Goal: Task Accomplishment & Management: Use online tool/utility

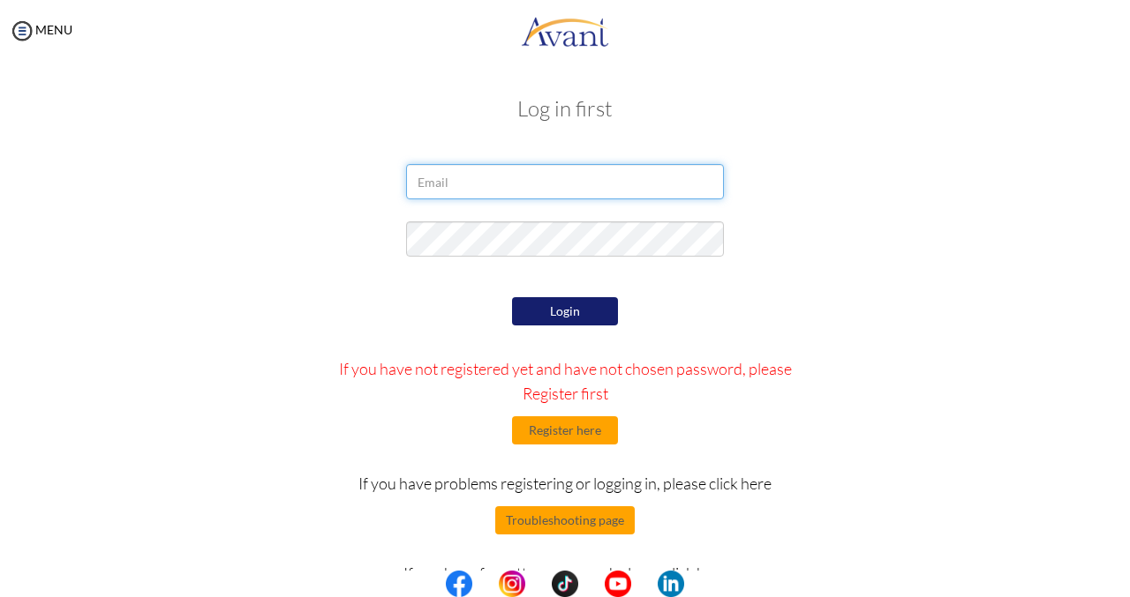
type input "[EMAIL_ADDRESS][DOMAIN_NAME]"
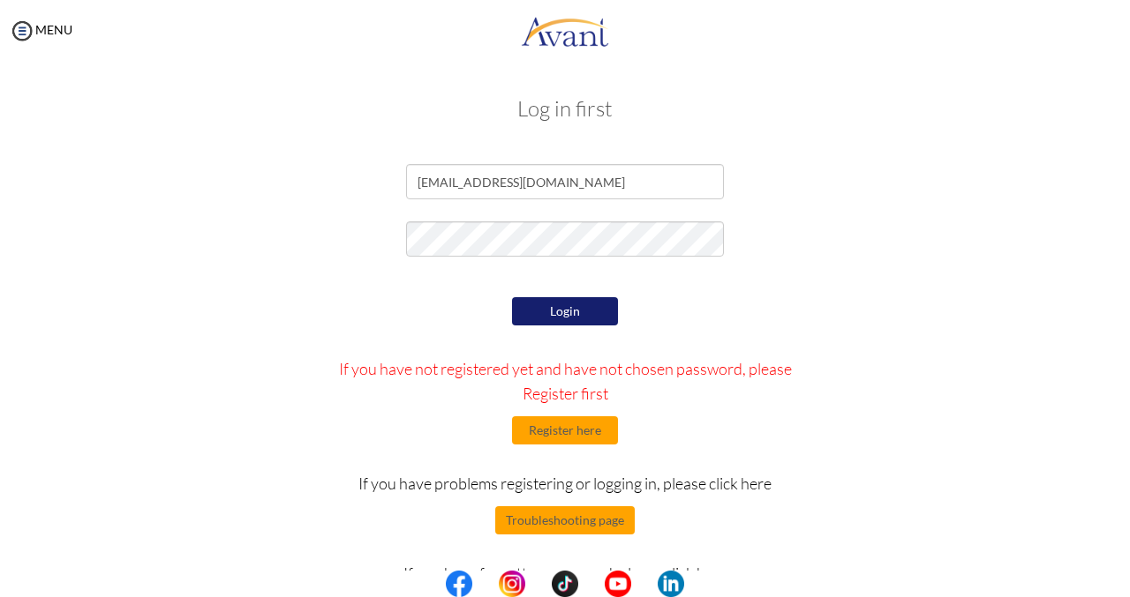
click at [548, 301] on button "Login" at bounding box center [565, 311] width 106 height 28
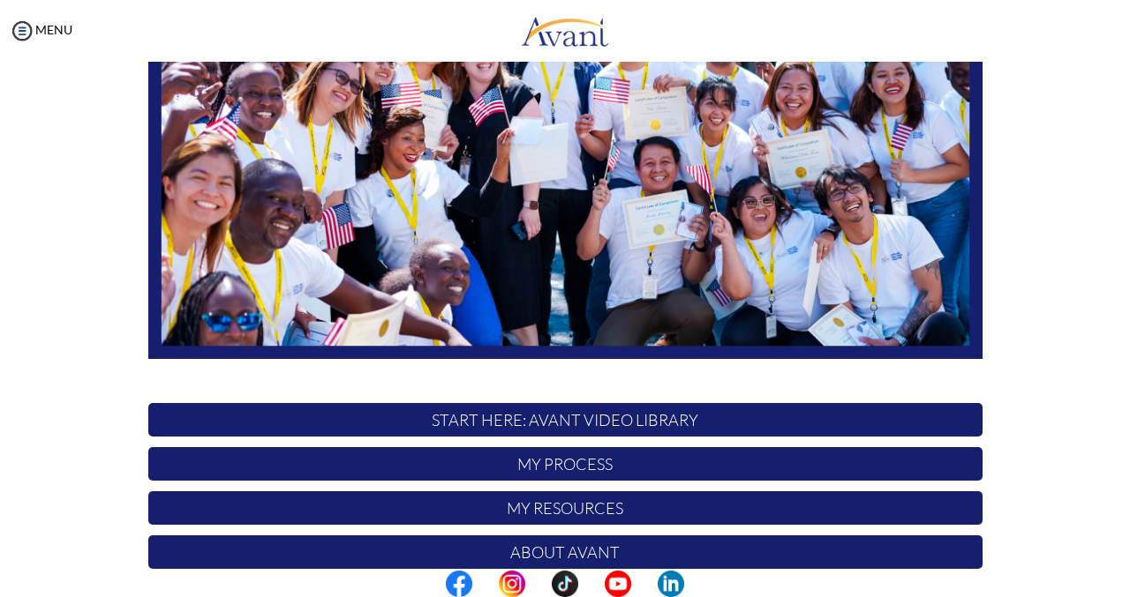
scroll to position [353, 0]
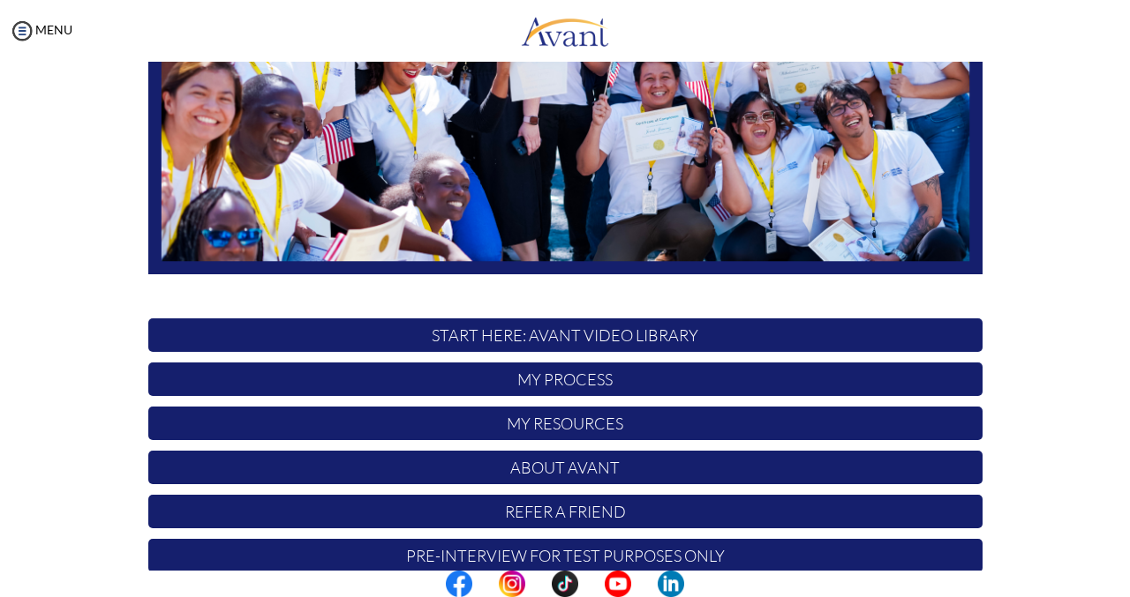
click at [540, 379] on p "My Process" at bounding box center [565, 380] width 834 height 34
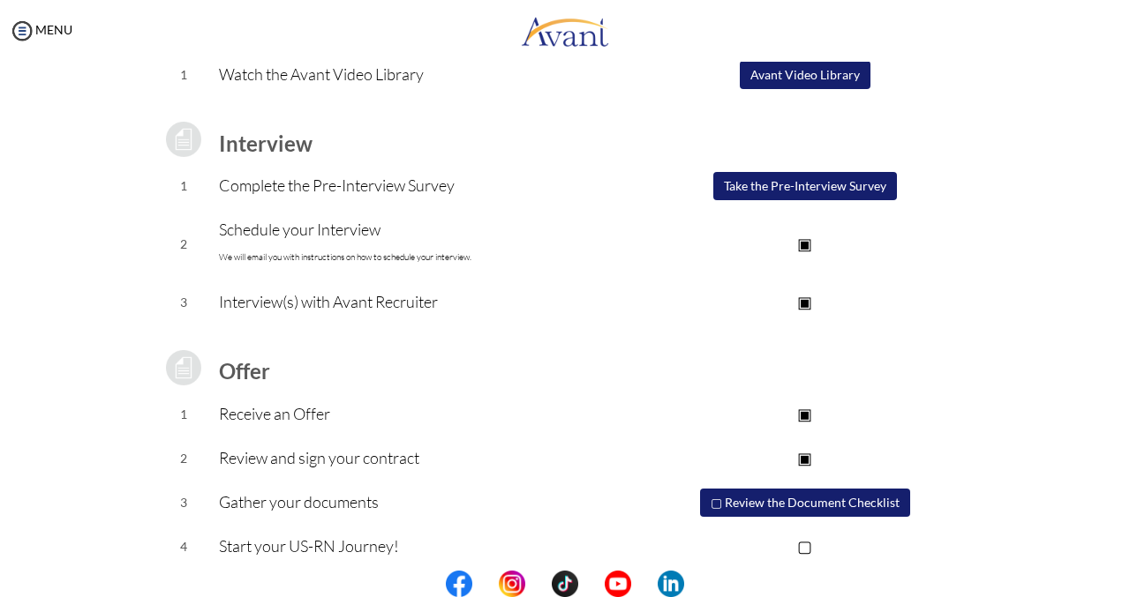
scroll to position [205, 0]
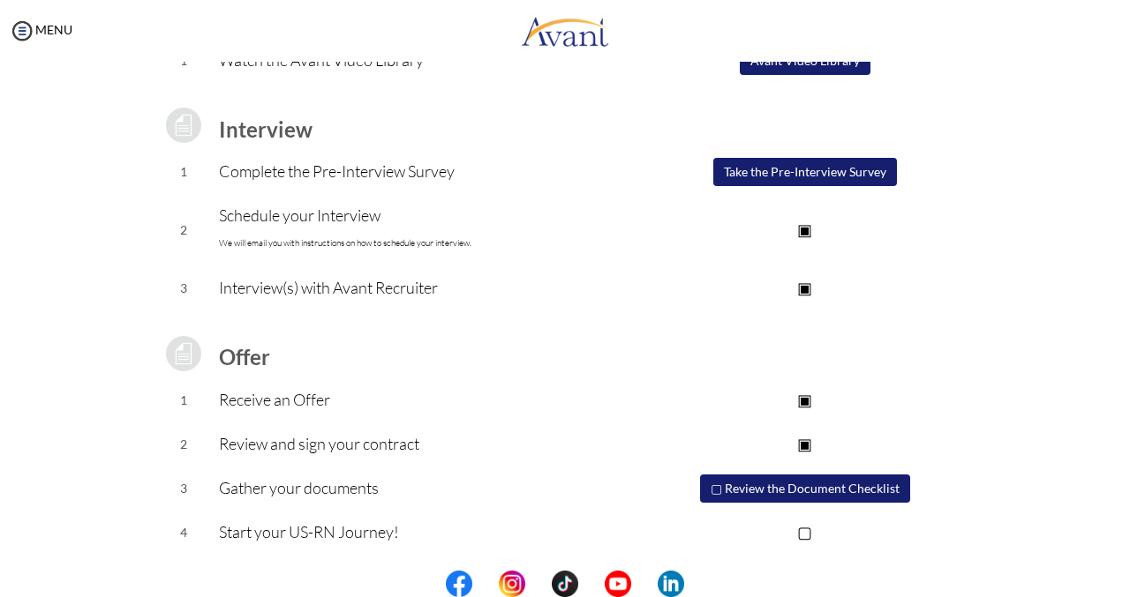
click at [738, 487] on button "▢ Review the Document Checklist" at bounding box center [805, 489] width 210 height 28
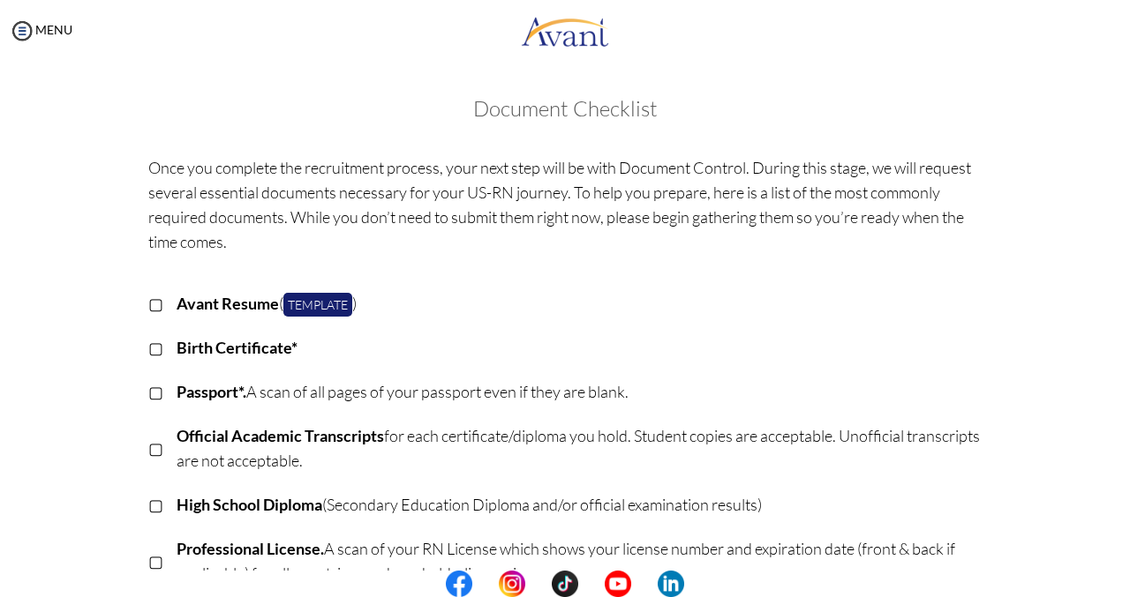
scroll to position [88, 0]
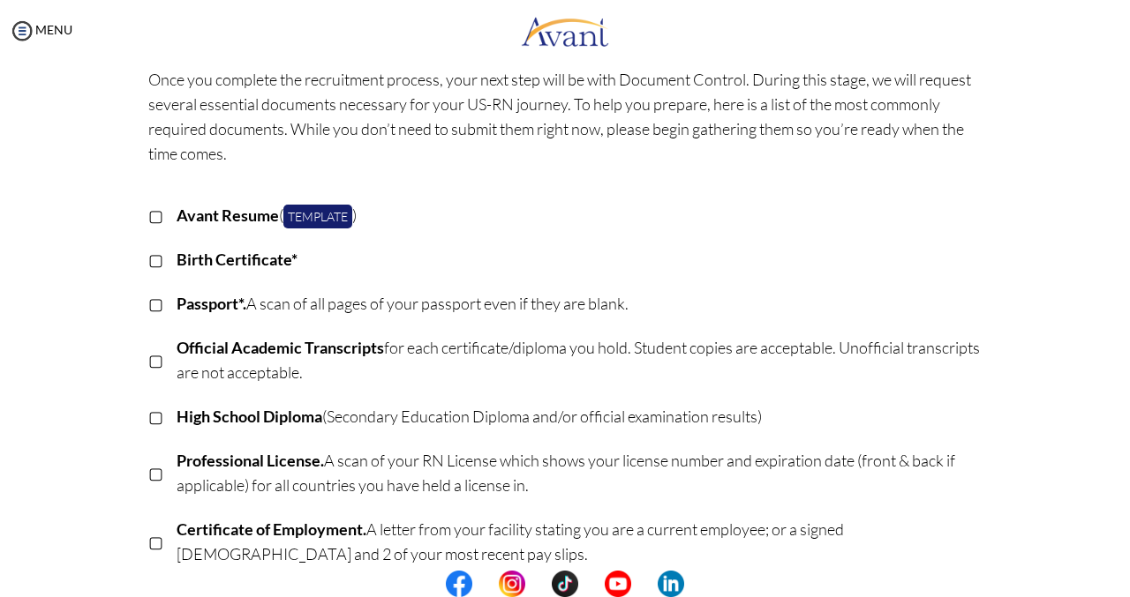
click at [148, 214] on p "▢" at bounding box center [155, 215] width 15 height 25
click at [316, 216] on link "Template" at bounding box center [317, 217] width 69 height 24
click at [148, 218] on p "▣" at bounding box center [155, 215] width 15 height 25
click at [148, 260] on p "▢" at bounding box center [155, 259] width 15 height 25
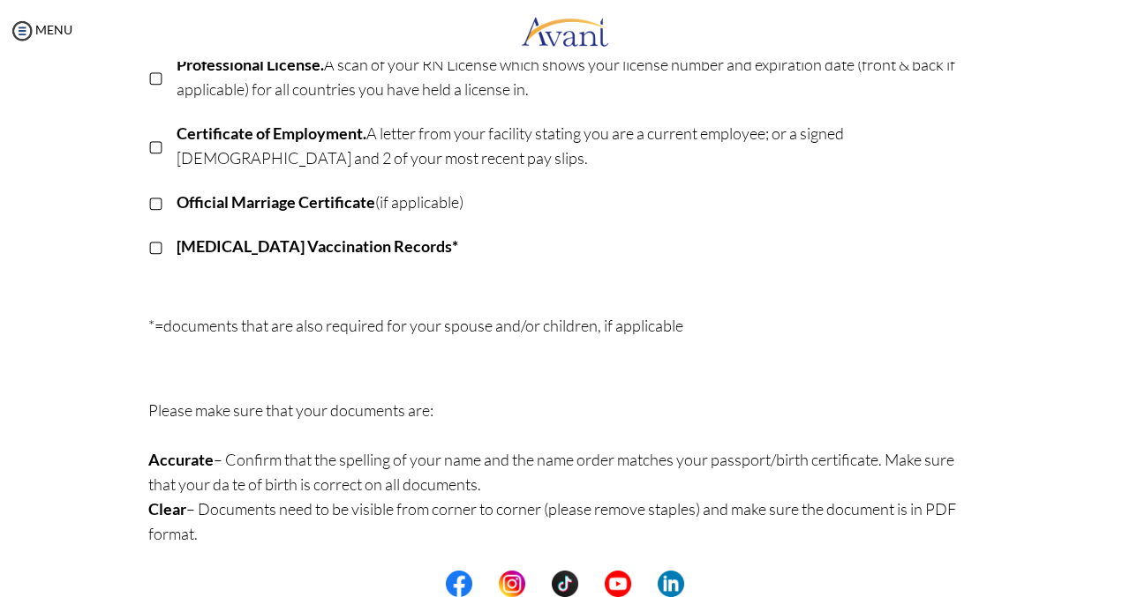
scroll to position [488, 0]
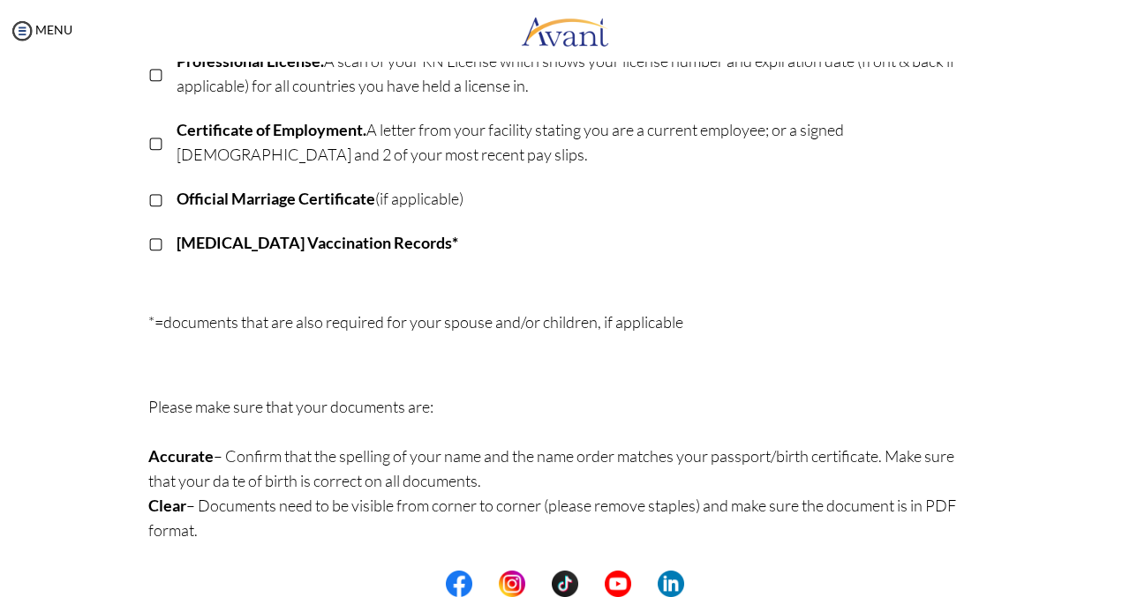
click at [148, 246] on p "▢" at bounding box center [155, 242] width 15 height 25
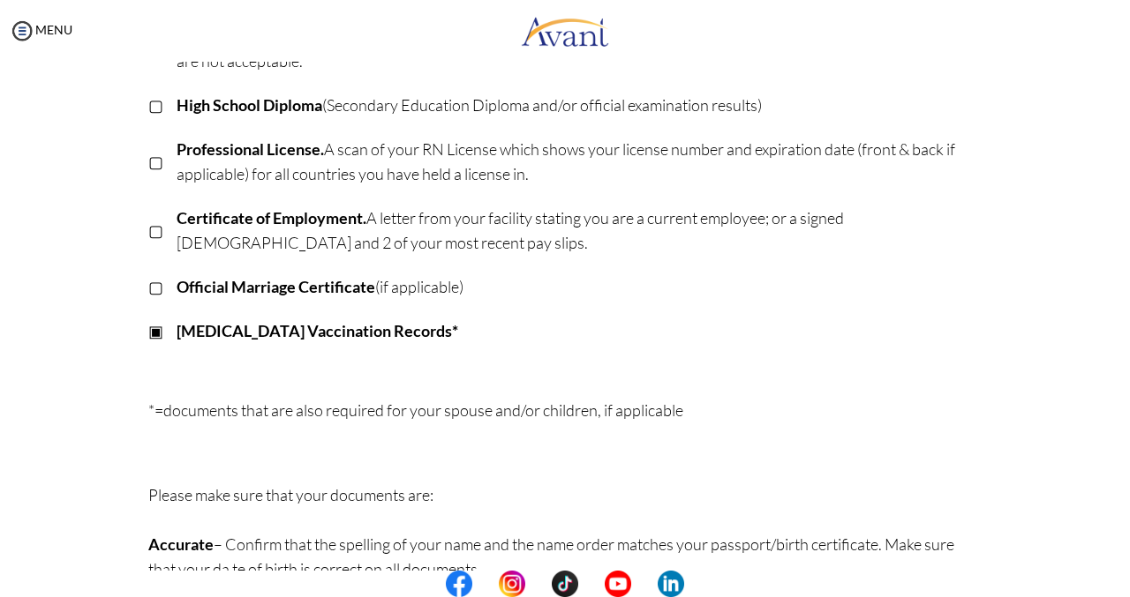
click at [148, 157] on p "▢" at bounding box center [155, 161] width 15 height 25
click at [148, 101] on p "▢" at bounding box center [155, 105] width 15 height 25
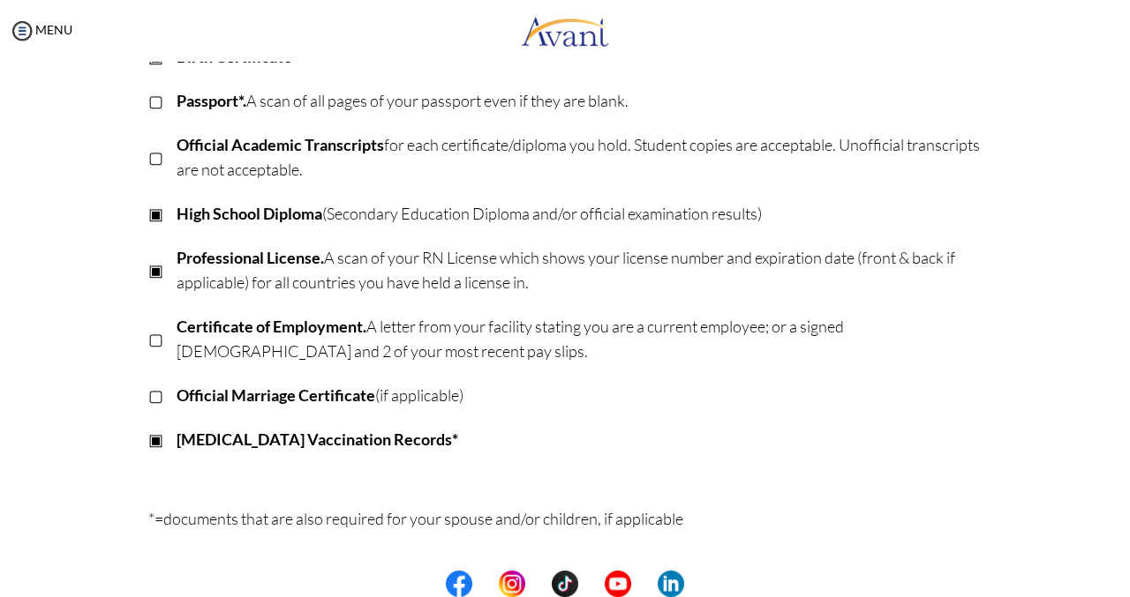
scroll to position [135, 0]
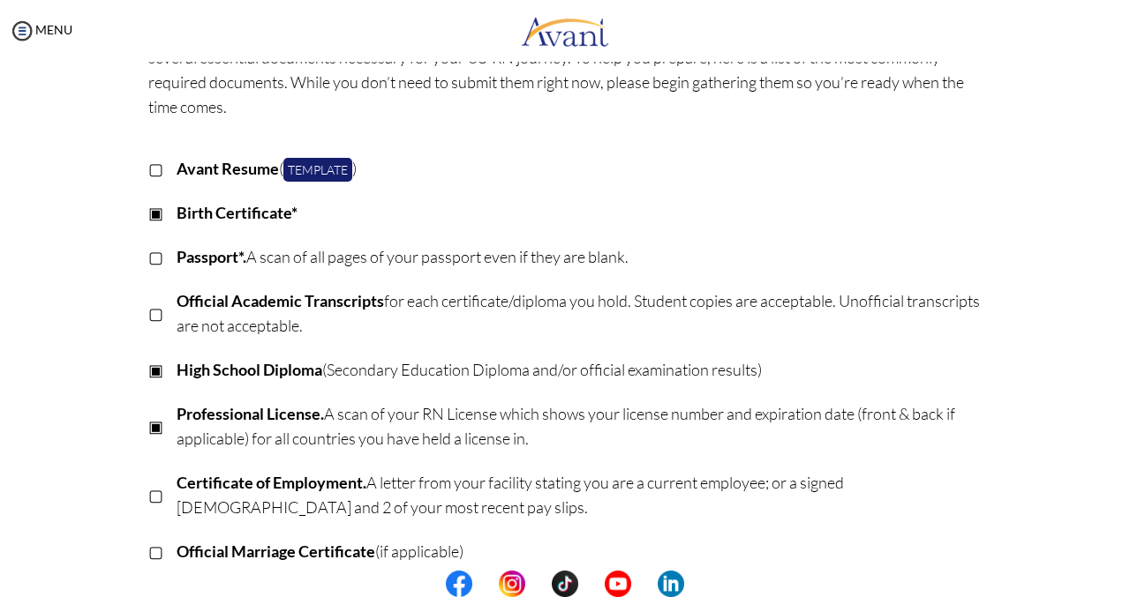
click at [148, 256] on p "▢" at bounding box center [155, 256] width 15 height 25
click at [149, 316] on p "▢" at bounding box center [155, 313] width 15 height 25
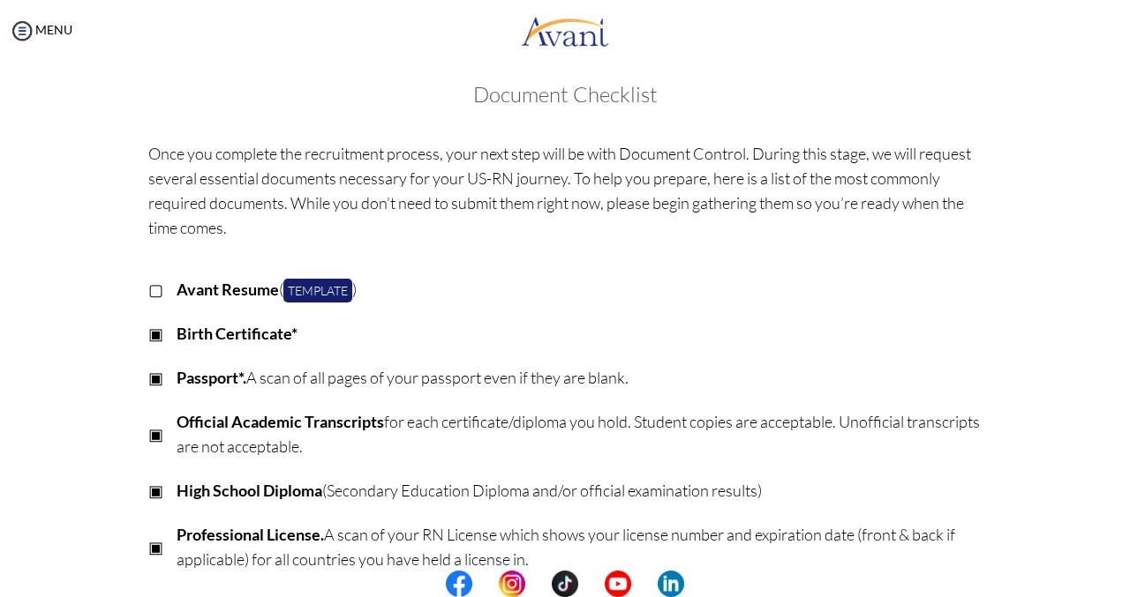
scroll to position [0, 0]
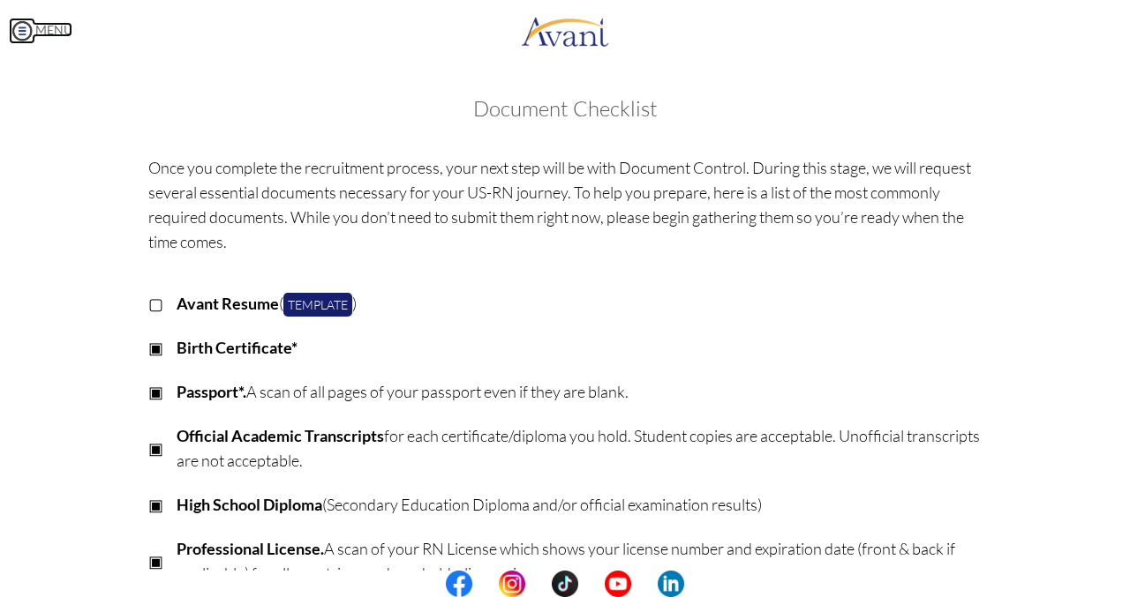
click at [64, 31] on link "MENU" at bounding box center [41, 29] width 64 height 15
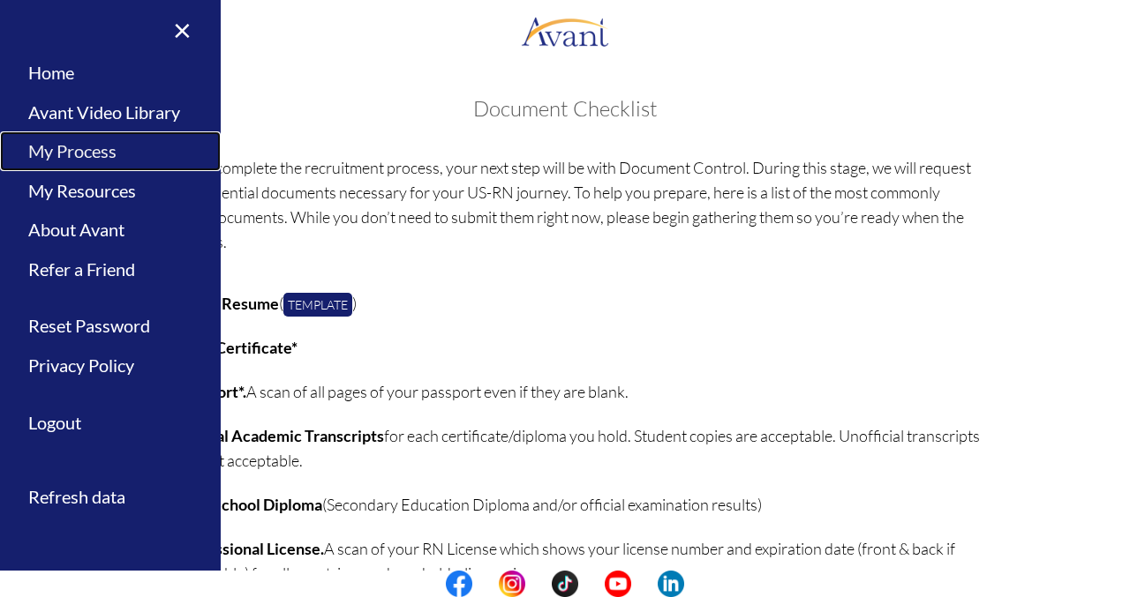
click at [94, 147] on link "My Process" at bounding box center [110, 151] width 221 height 40
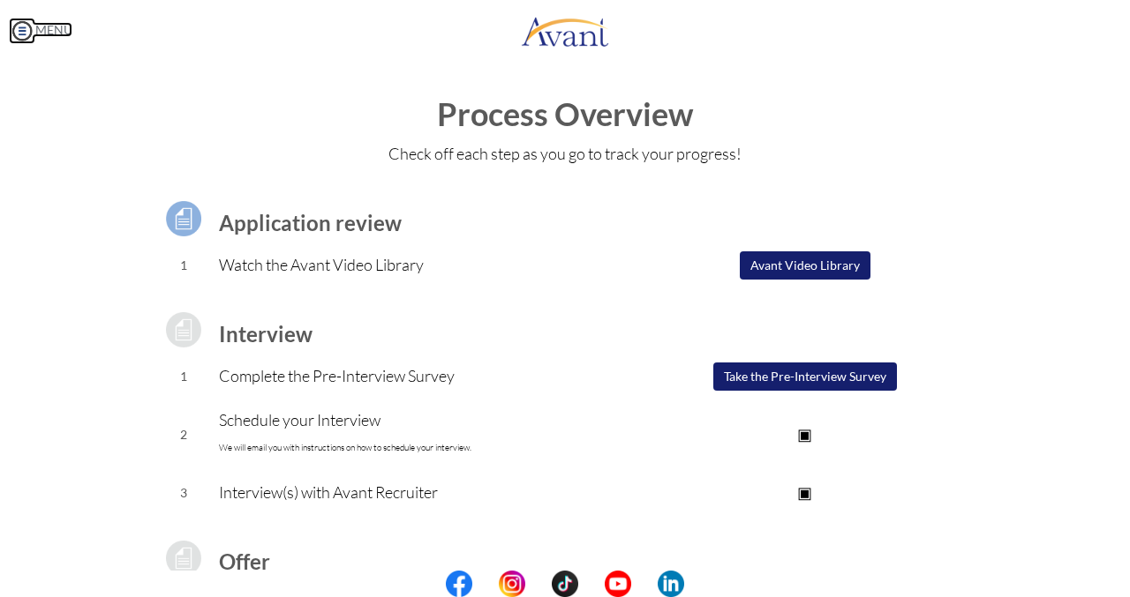
click at [40, 27] on link "MENU" at bounding box center [41, 29] width 64 height 15
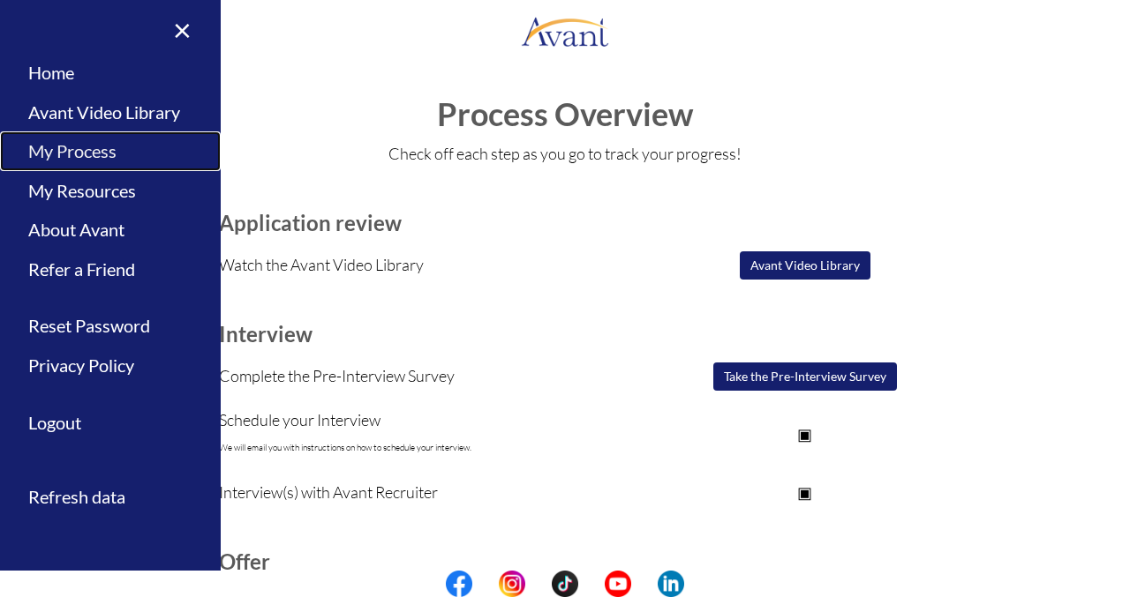
click at [94, 149] on link "My Process" at bounding box center [110, 151] width 221 height 40
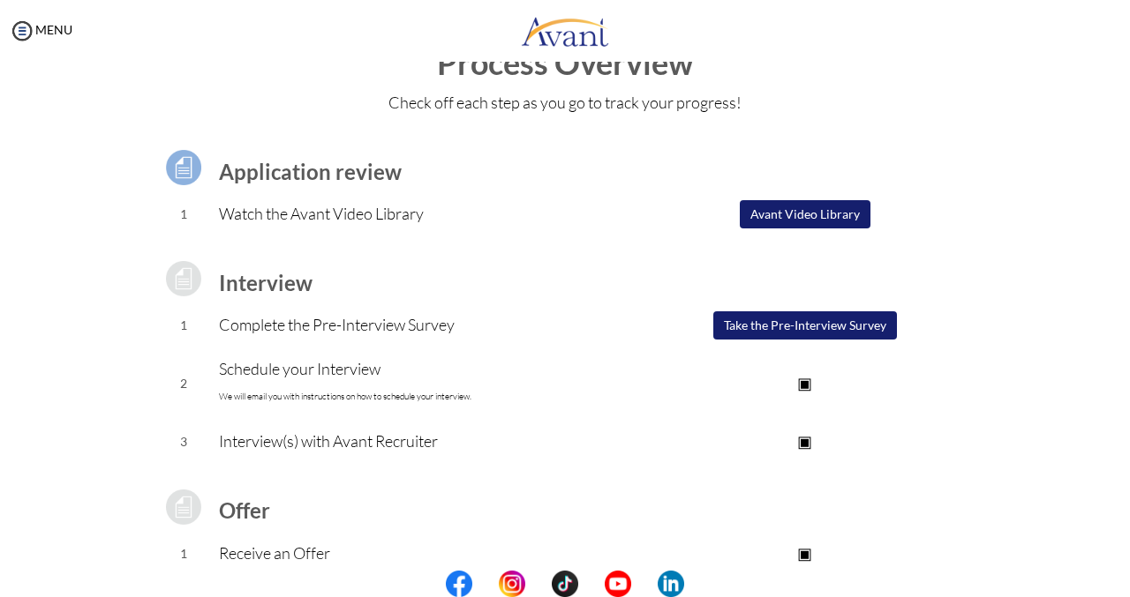
scroll to position [88, 0]
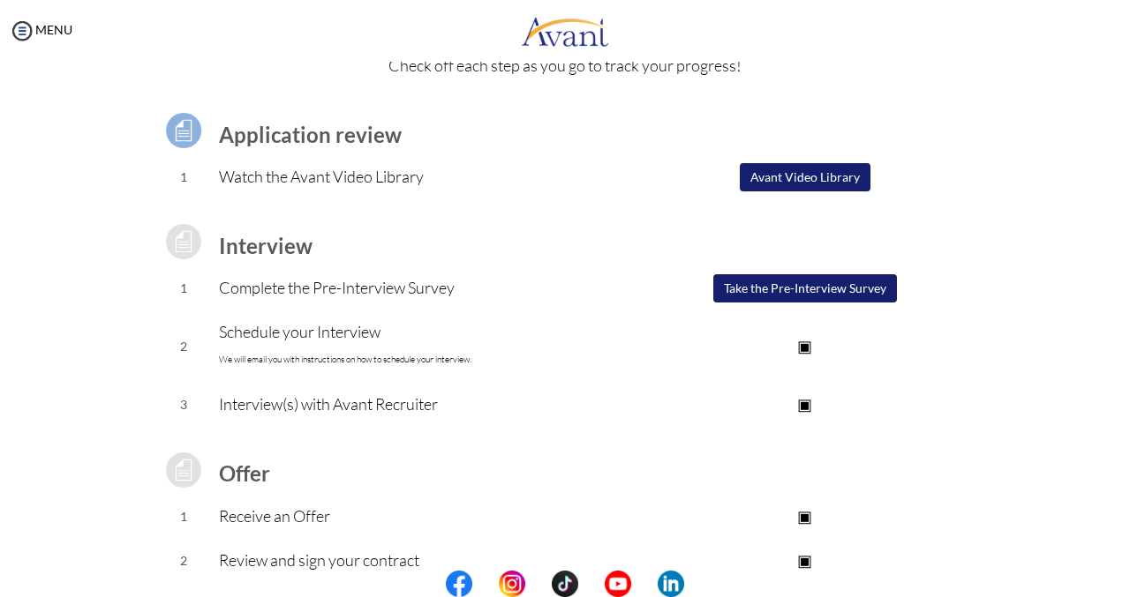
click at [796, 183] on button "Avant Video Library" at bounding box center [805, 177] width 131 height 28
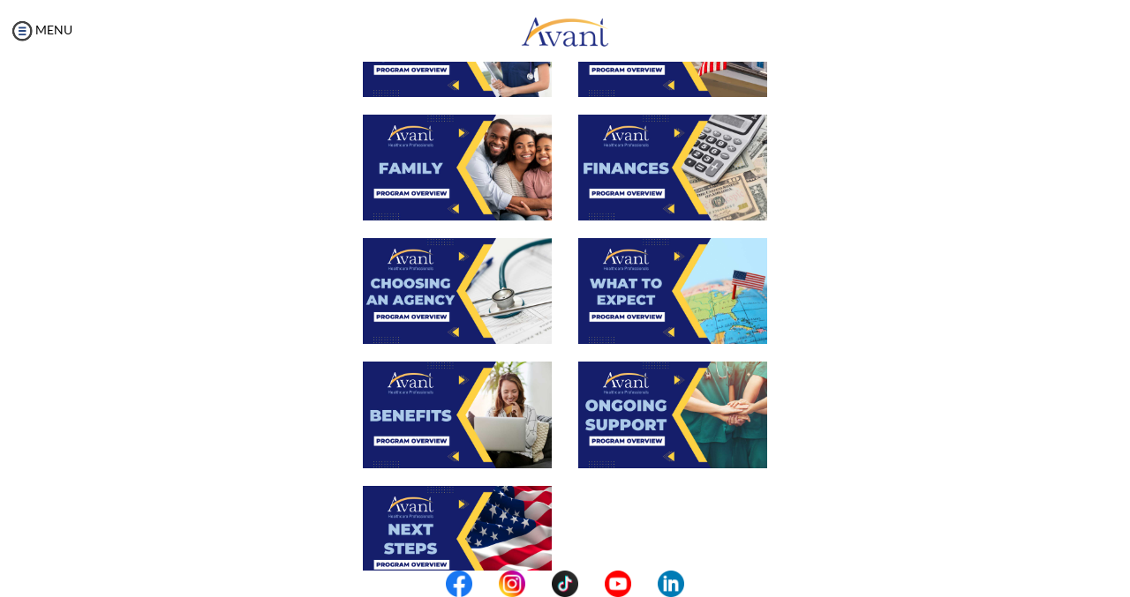
scroll to position [176, 0]
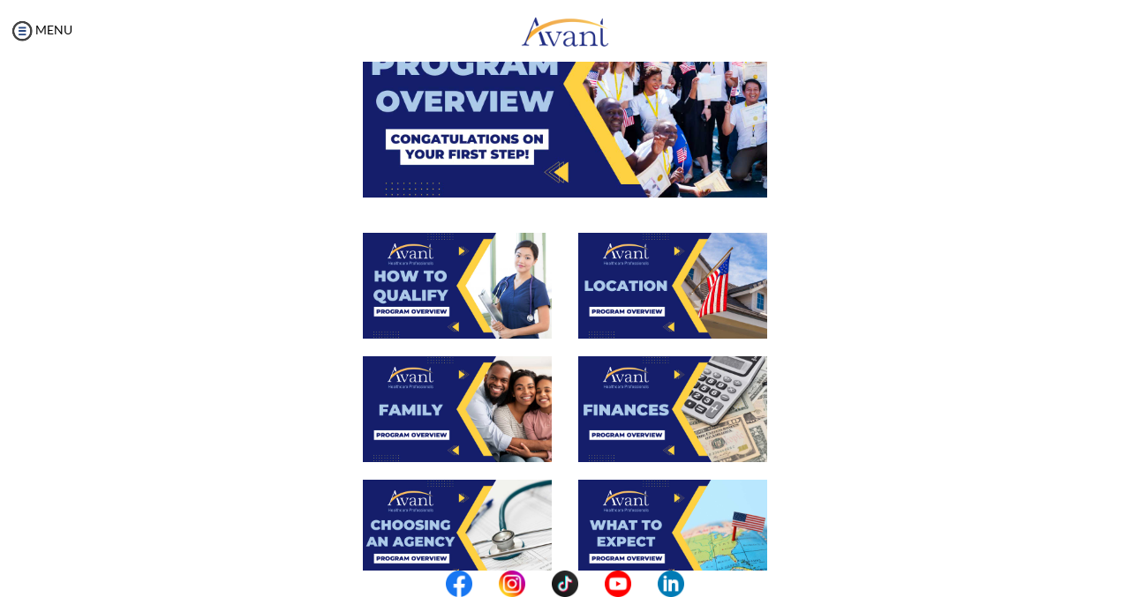
click at [462, 278] on img at bounding box center [457, 286] width 189 height 106
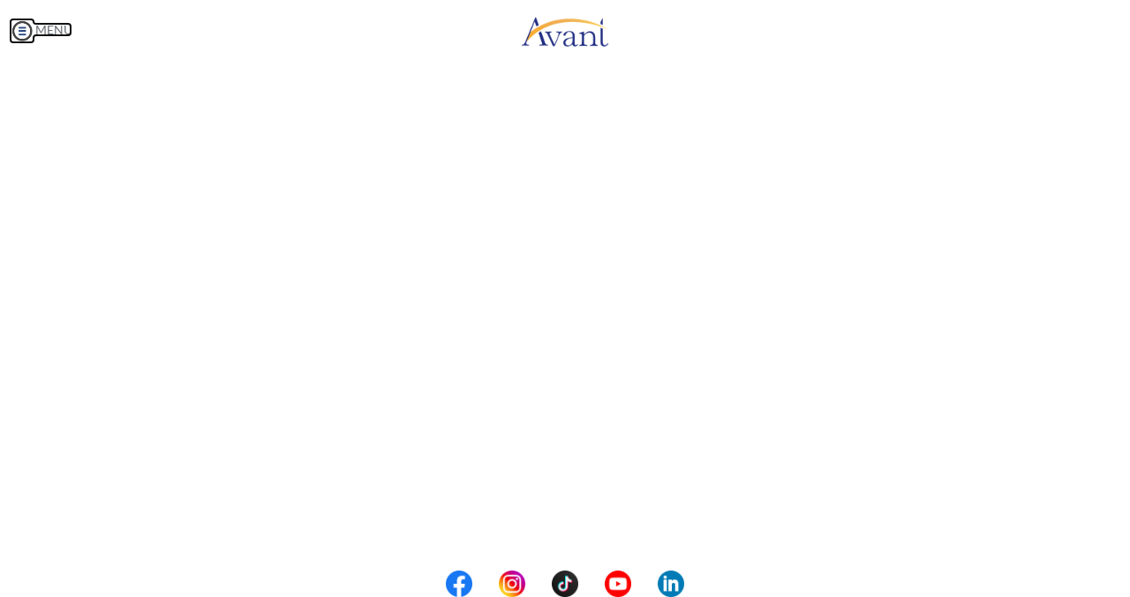
click at [42, 32] on body "Maintenance break. Please come back in 2 hours. MENU My Status What is the next…" at bounding box center [565, 298] width 1130 height 597
click at [53, 24] on link "MENU" at bounding box center [41, 29] width 64 height 15
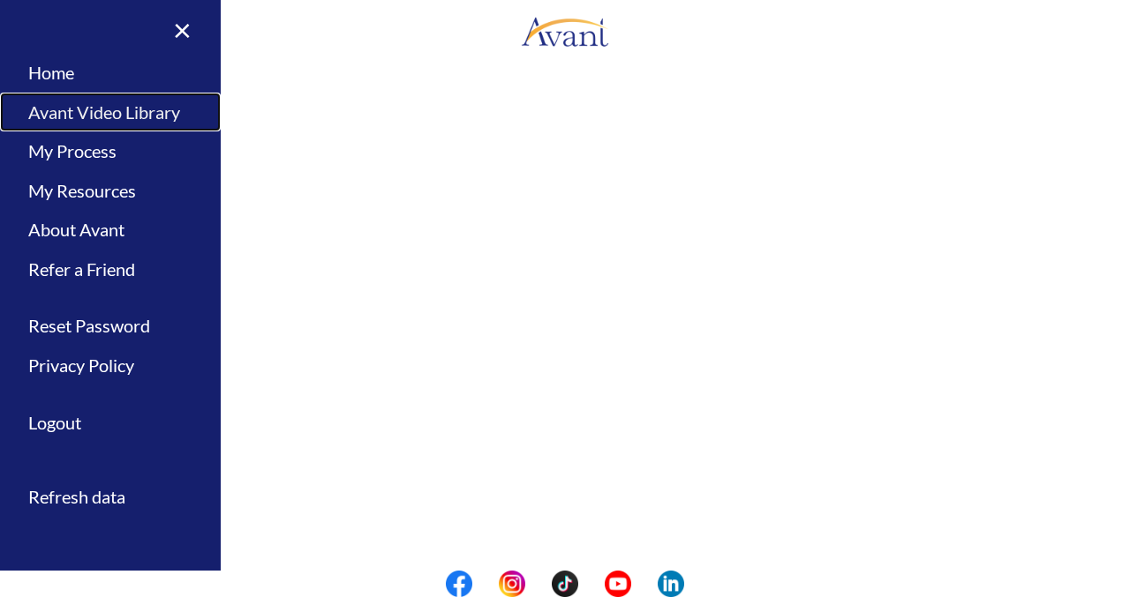
click at [97, 109] on link "Avant Video Library" at bounding box center [110, 113] width 221 height 40
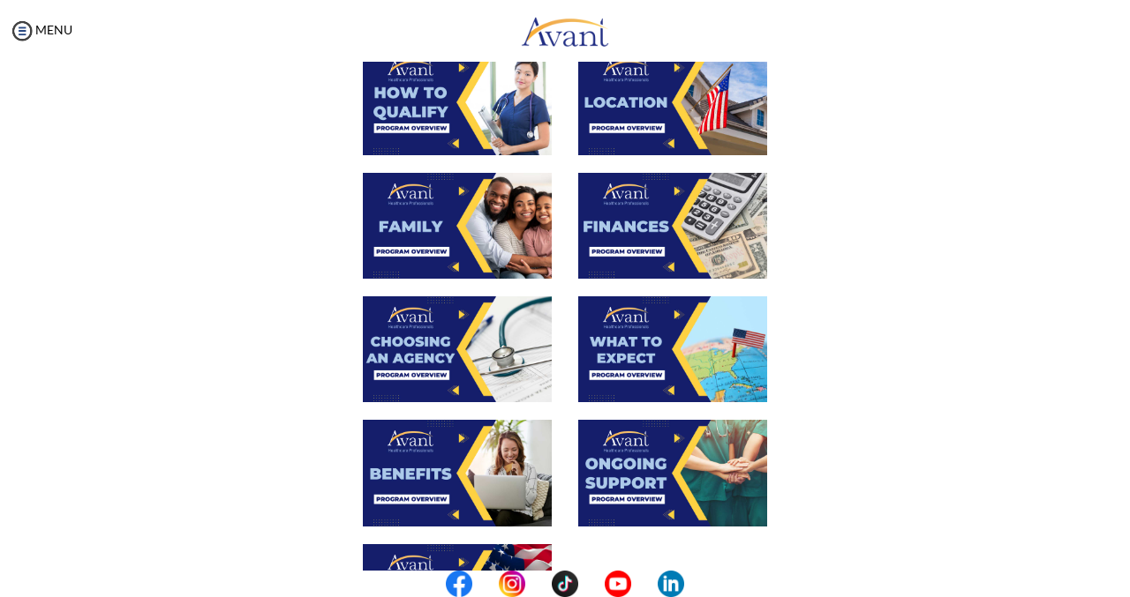
scroll to position [350, 0]
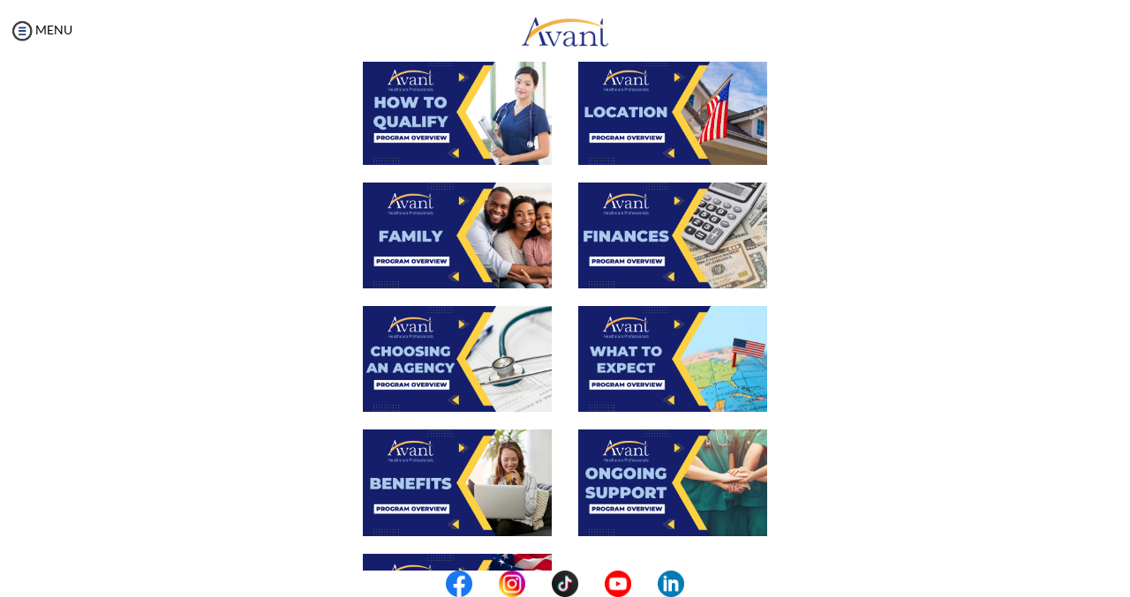
click at [649, 126] on img at bounding box center [672, 112] width 189 height 106
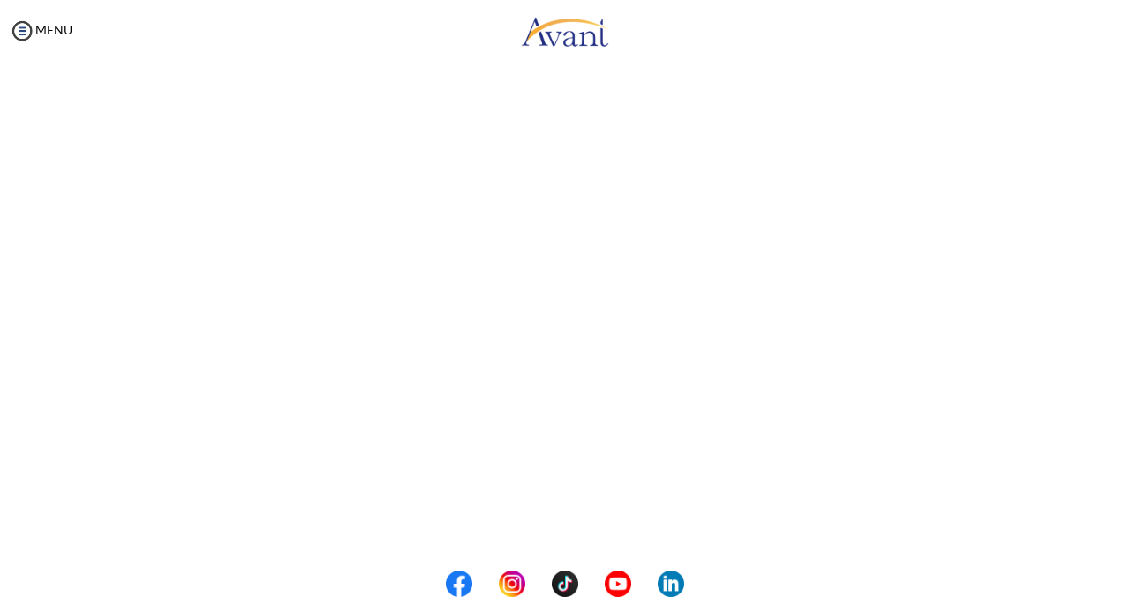
scroll to position [176, 0]
click at [48, 27] on body "Maintenance break. Please come back in 2 hours. MENU My Status What is the next…" at bounding box center [565, 298] width 1130 height 597
click at [15, 29] on img at bounding box center [22, 31] width 26 height 26
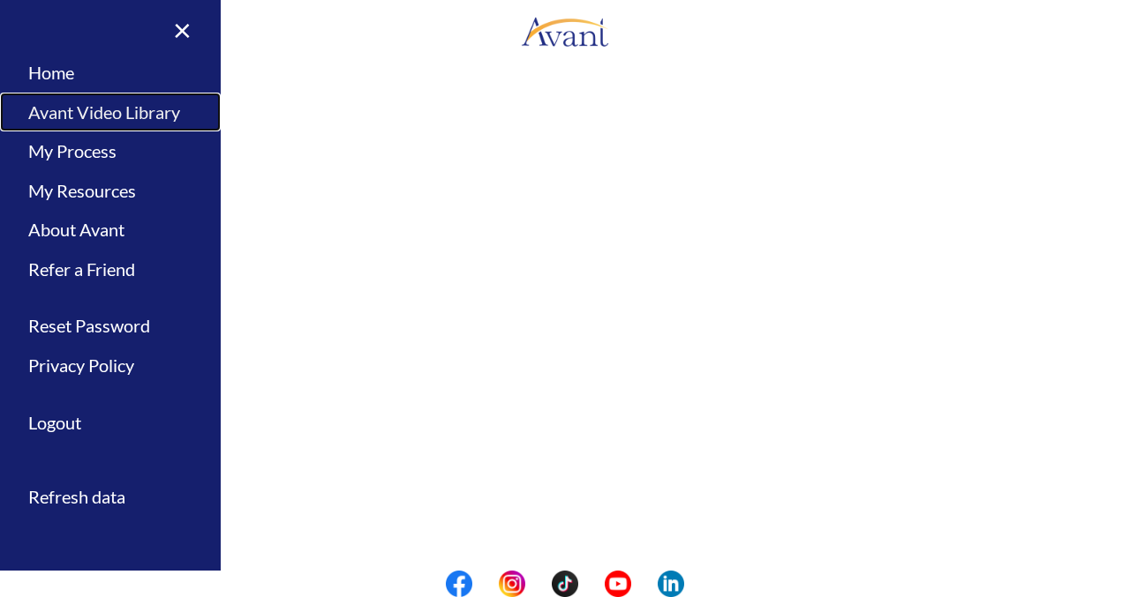
click at [93, 112] on link "Avant Video Library" at bounding box center [110, 113] width 221 height 40
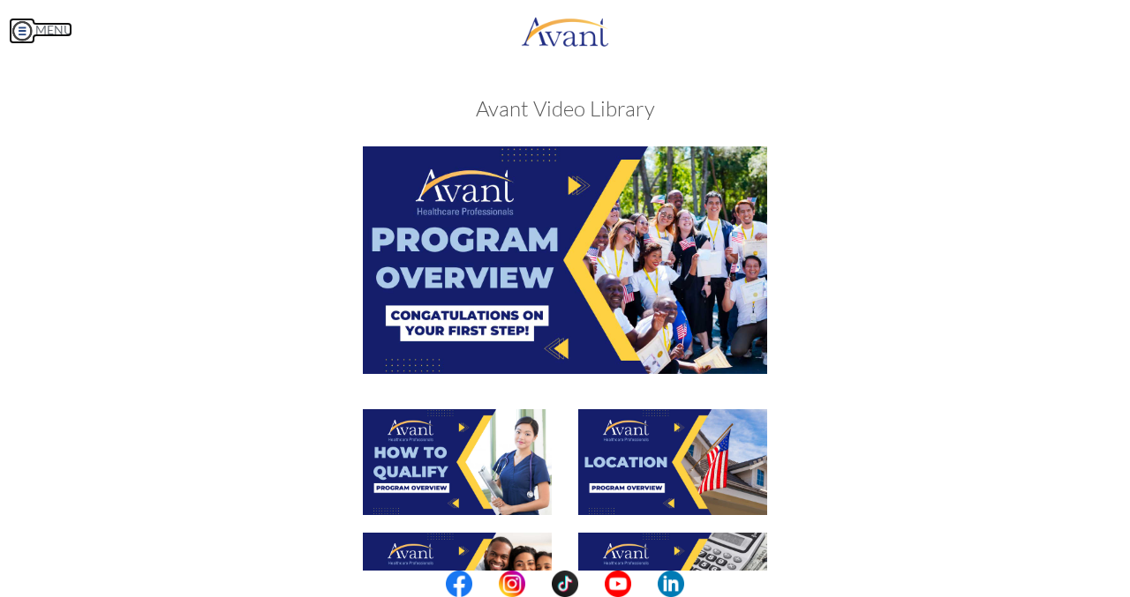
click at [26, 33] on img at bounding box center [22, 31] width 26 height 26
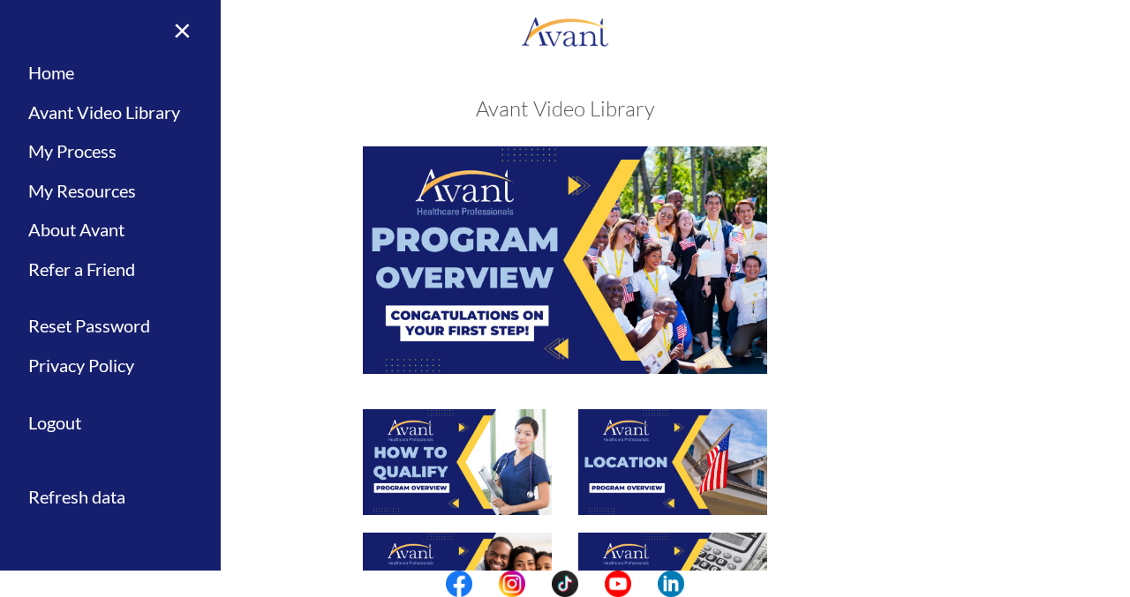
click at [26, 33] on div "× Home Avant Video Library My Process My Resources About Avant Refer a Friend R…" at bounding box center [110, 298] width 221 height 597
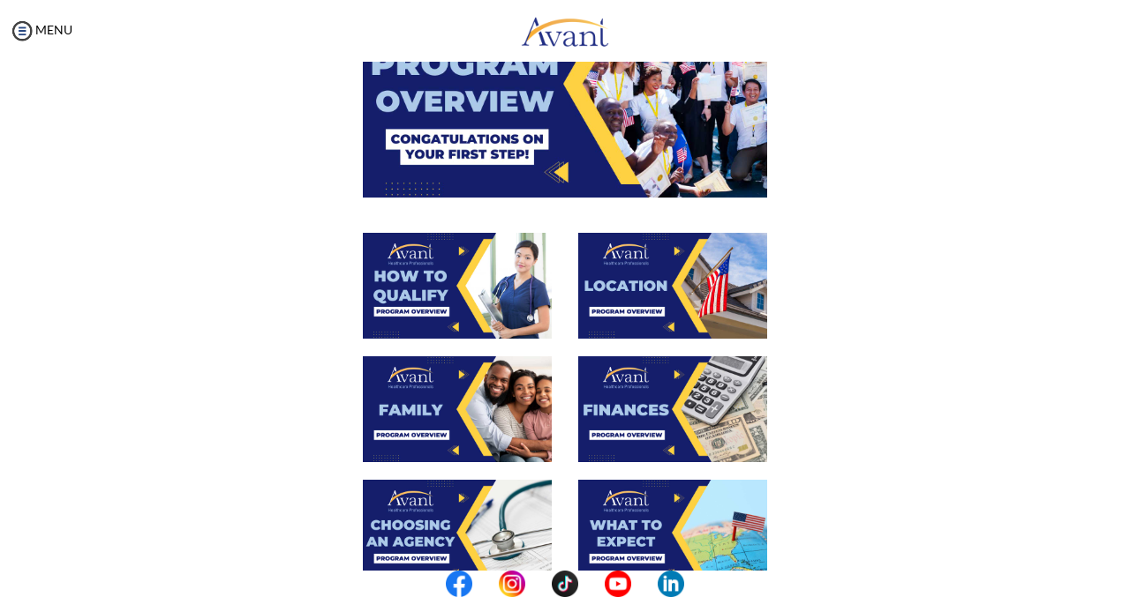
click at [488, 391] on img at bounding box center [457, 410] width 189 height 106
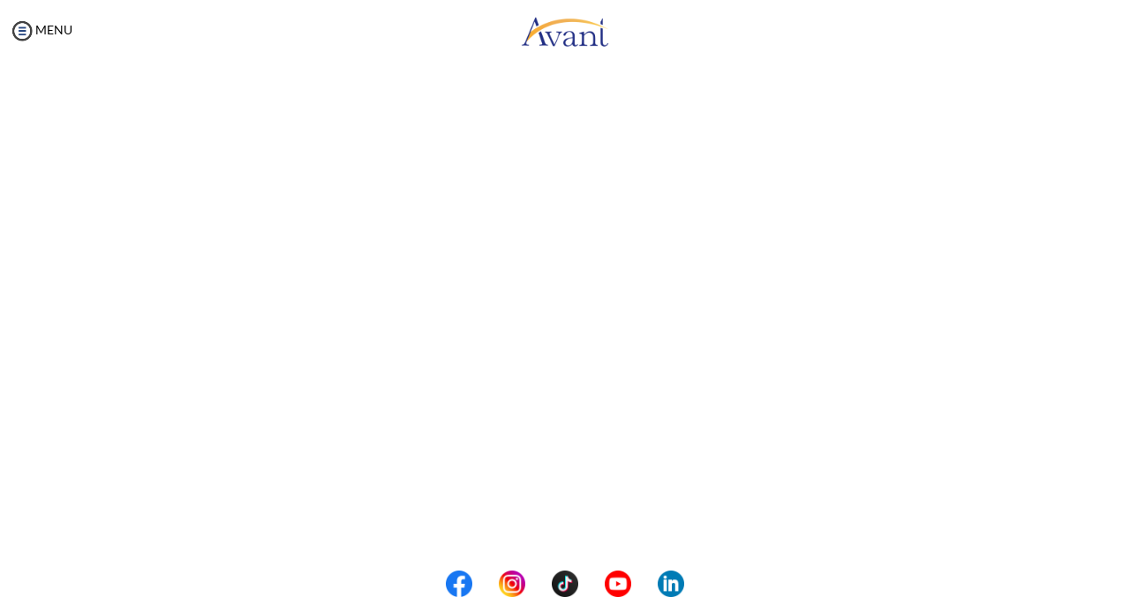
scroll to position [265, 0]
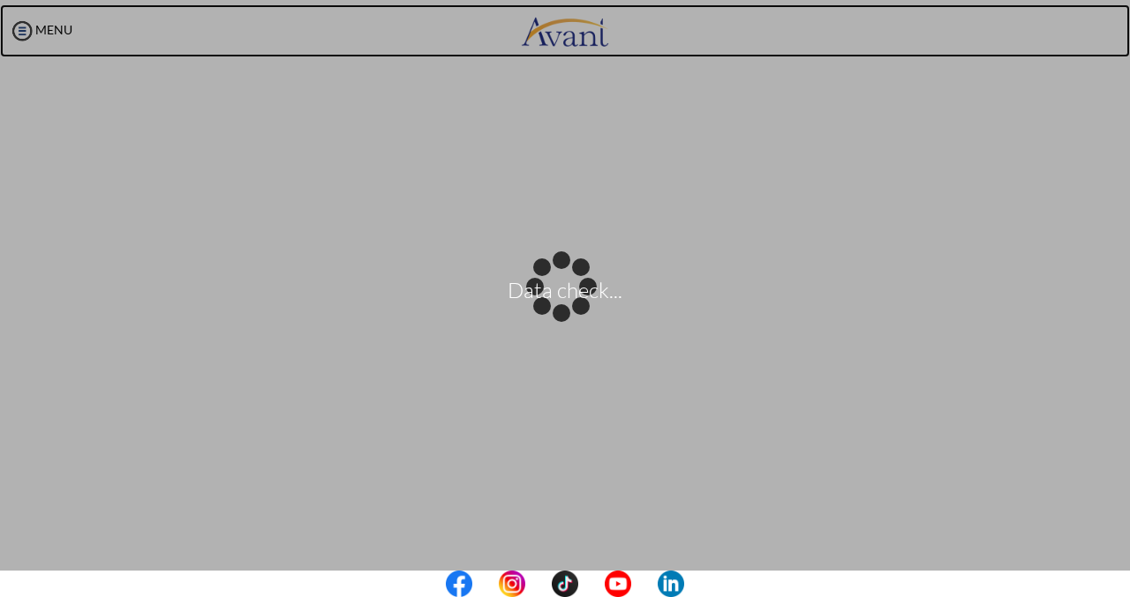
click at [84, 34] on body "Data check... Maintenance break. Please come back in 2 hours. MENU My Status Wh…" at bounding box center [565, 298] width 1130 height 597
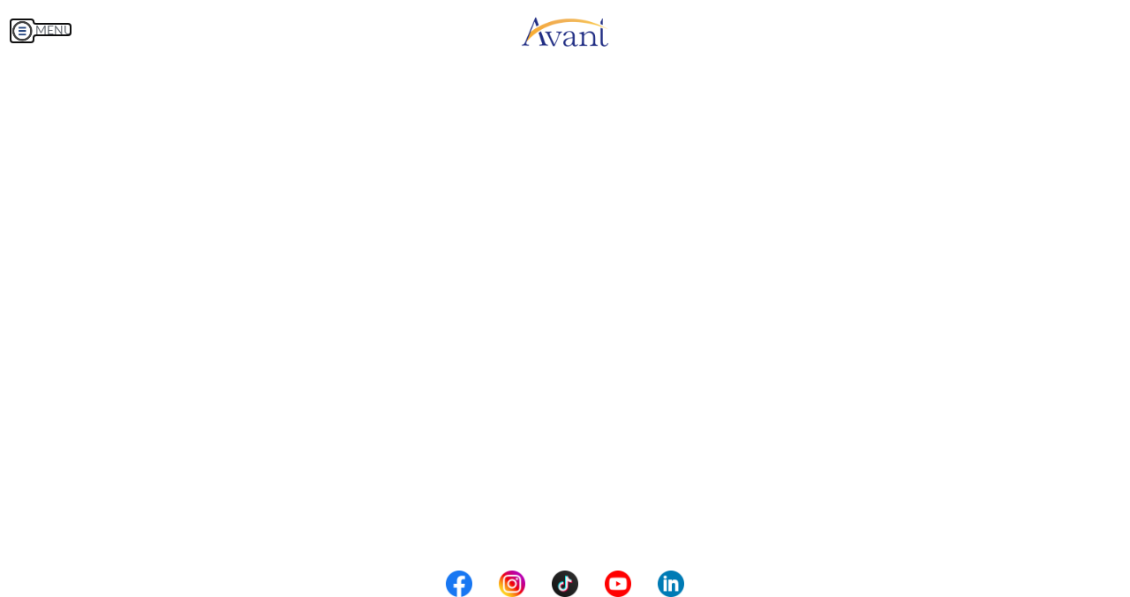
click at [54, 31] on link "MENU" at bounding box center [41, 29] width 64 height 15
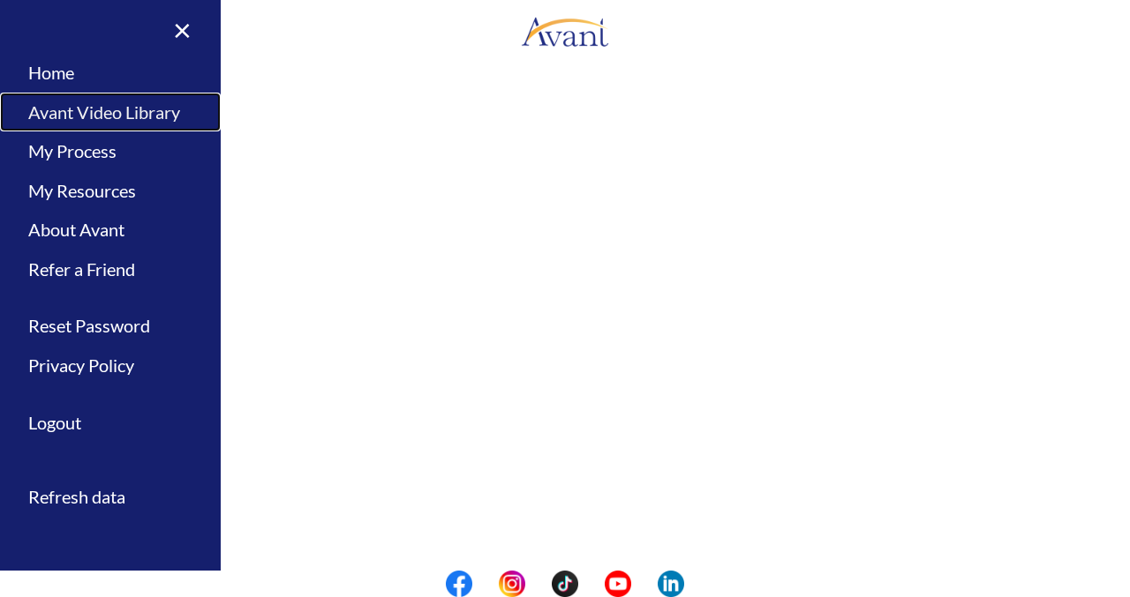
click at [99, 112] on link "Avant Video Library" at bounding box center [110, 113] width 221 height 40
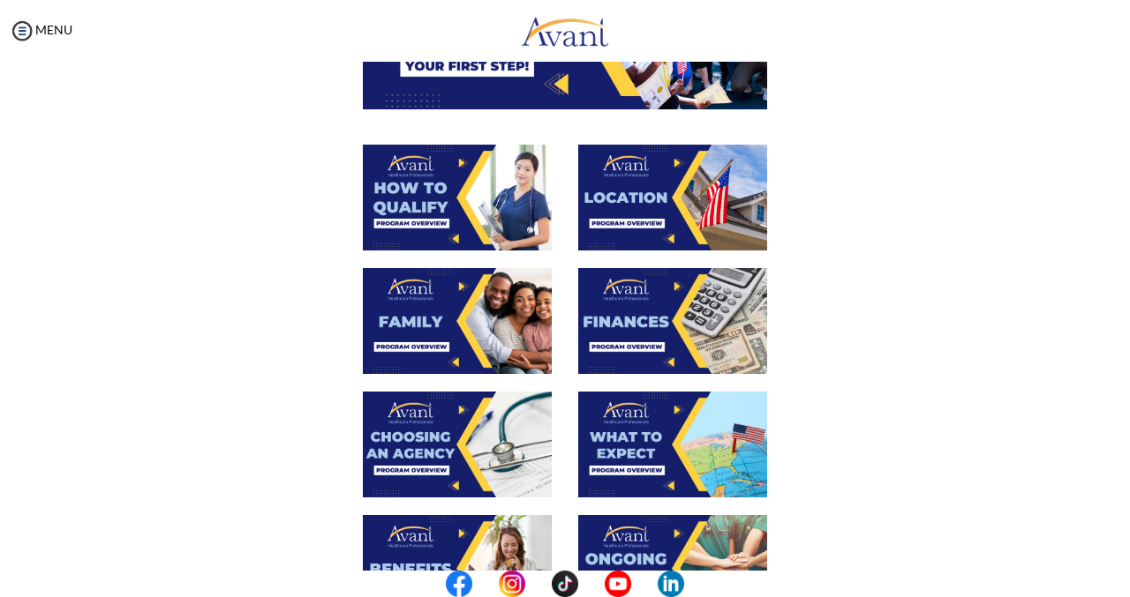
click at [685, 331] on img at bounding box center [672, 321] width 189 height 106
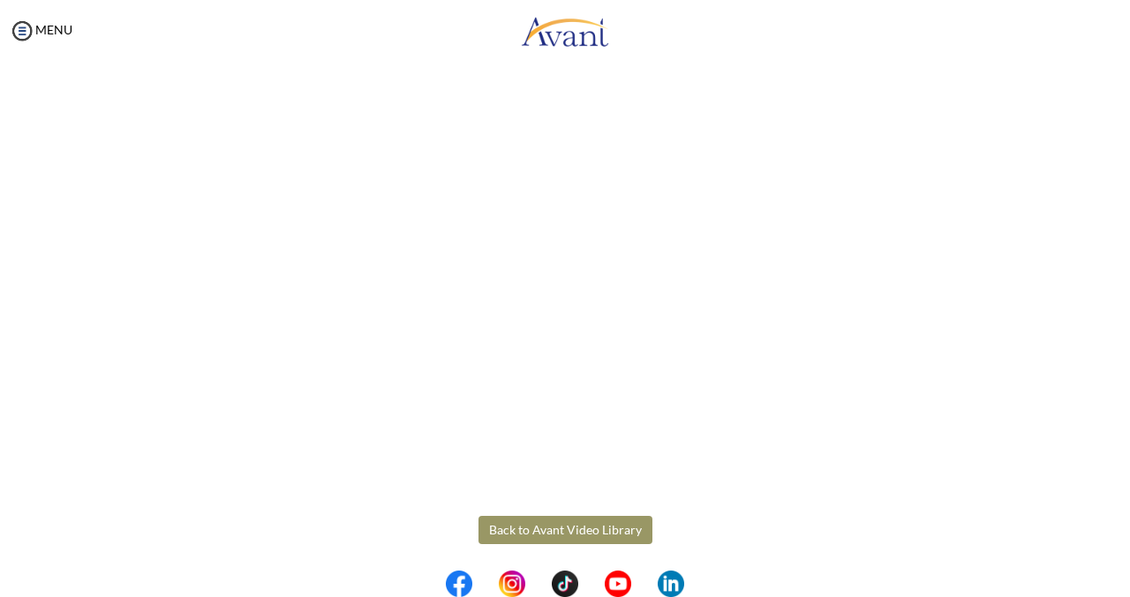
scroll to position [176, 0]
